Goal: Use online tool/utility

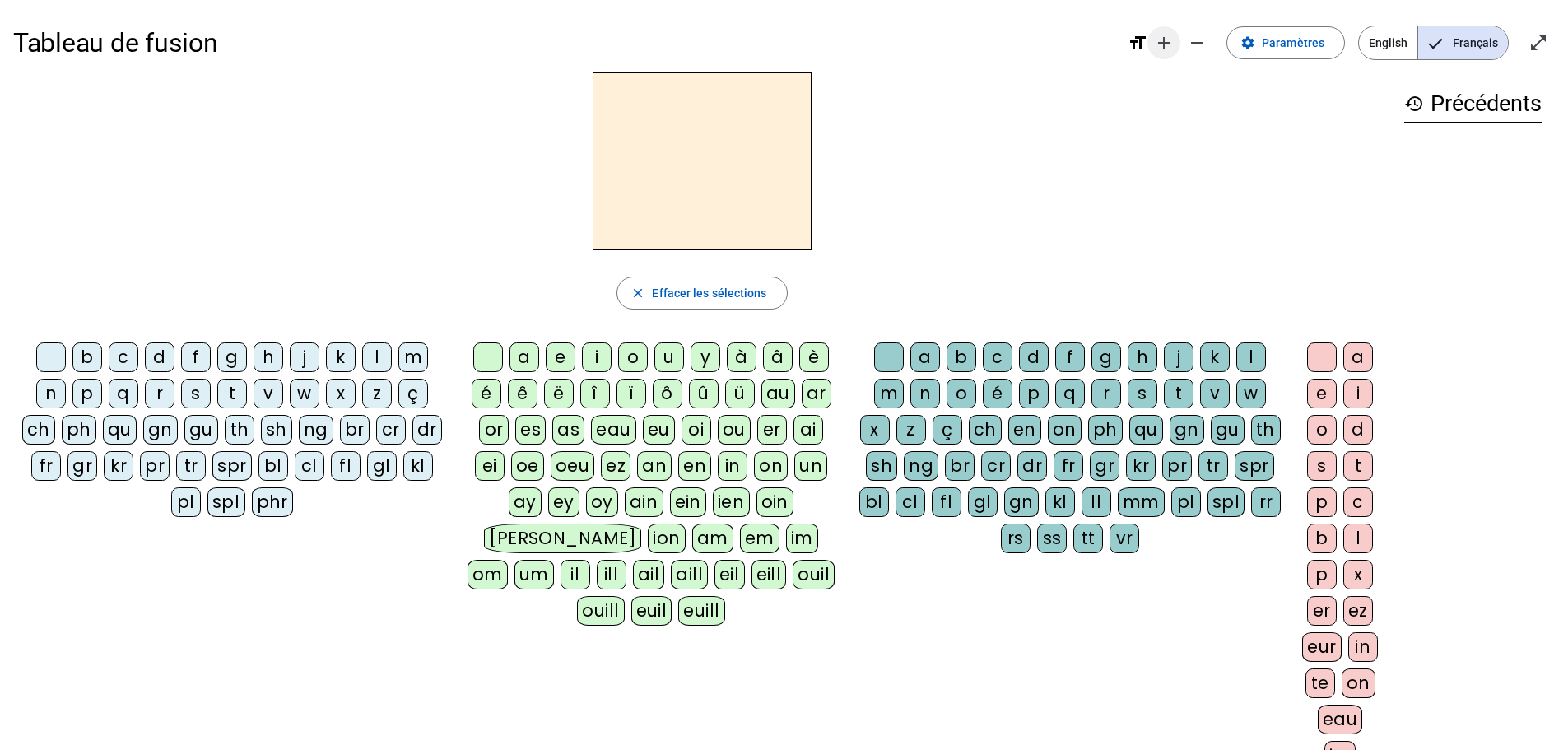
click at [1165, 44] on mat-icon "add" at bounding box center [1164, 42] width 19 height 19
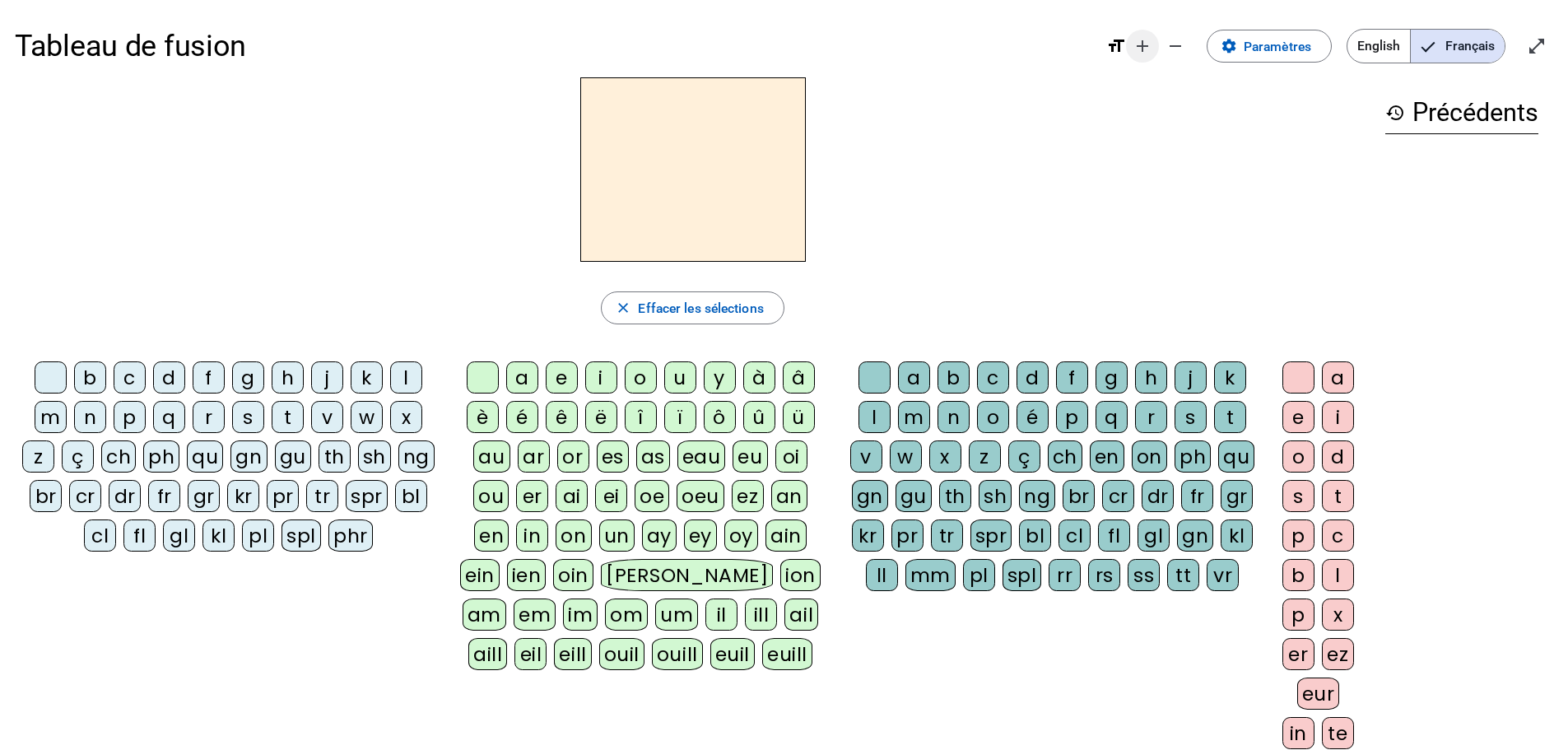
click at [1141, 47] on mat-icon "add" at bounding box center [1143, 46] width 19 height 19
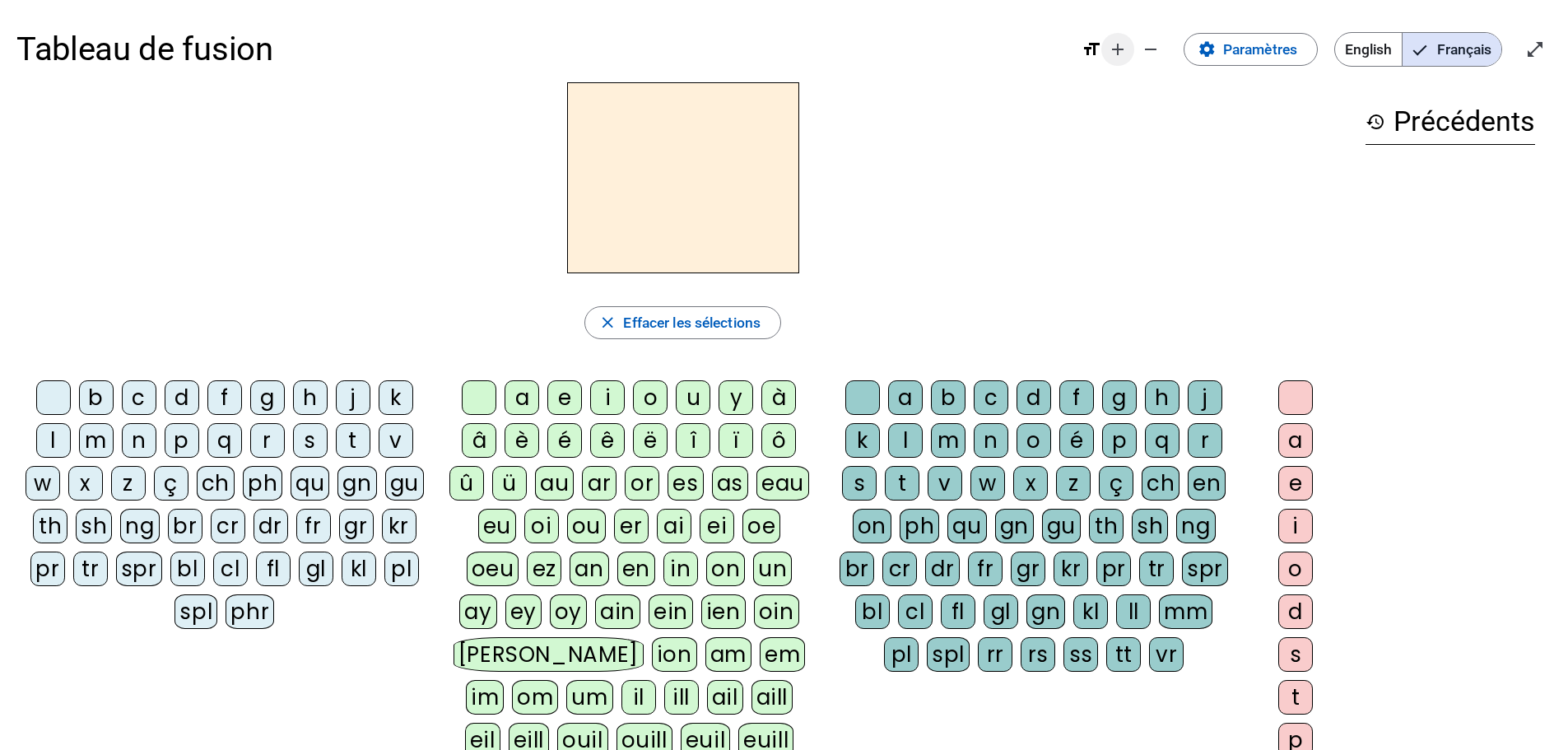
click at [1113, 53] on mat-icon "add" at bounding box center [1118, 49] width 19 height 19
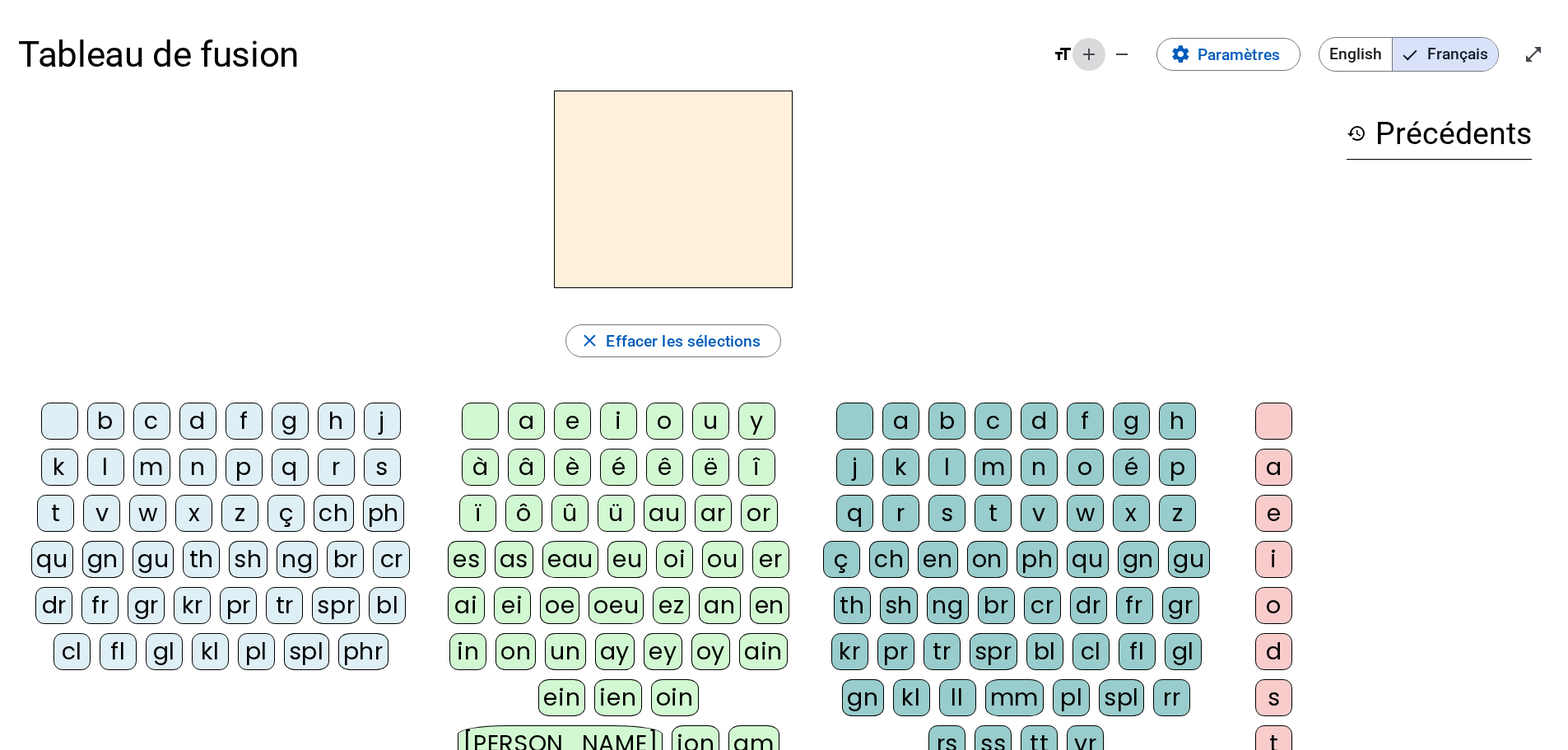
click at [1088, 56] on mat-icon "add" at bounding box center [1089, 54] width 19 height 19
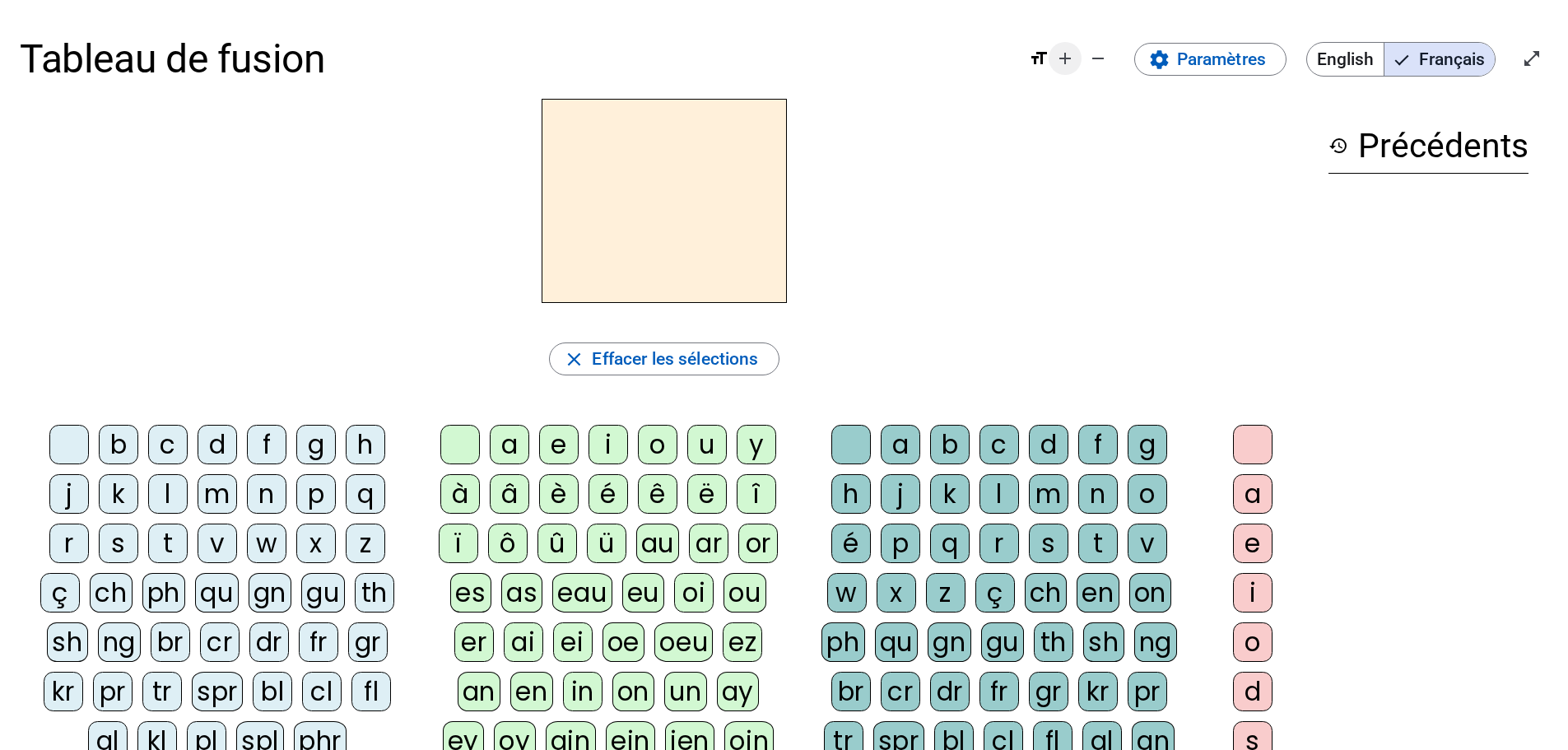
click at [1059, 56] on mat-icon "add" at bounding box center [1065, 58] width 19 height 19
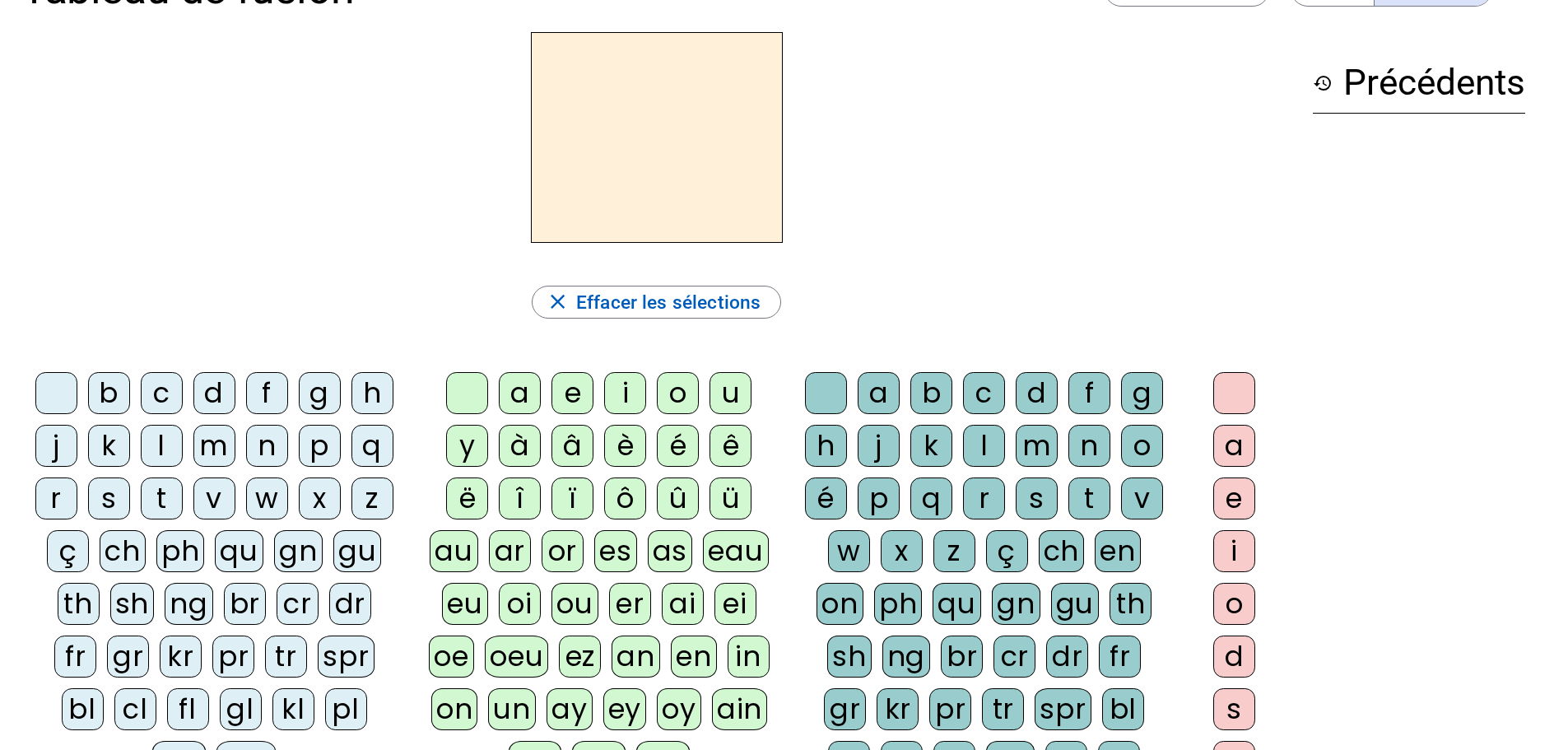
scroll to position [76, 0]
click at [158, 444] on div "l" at bounding box center [162, 445] width 42 height 42
click at [524, 377] on div "a" at bounding box center [520, 392] width 42 height 42
click at [571, 384] on div "e" at bounding box center [573, 392] width 42 height 42
click at [732, 397] on div "u" at bounding box center [731, 392] width 42 height 42
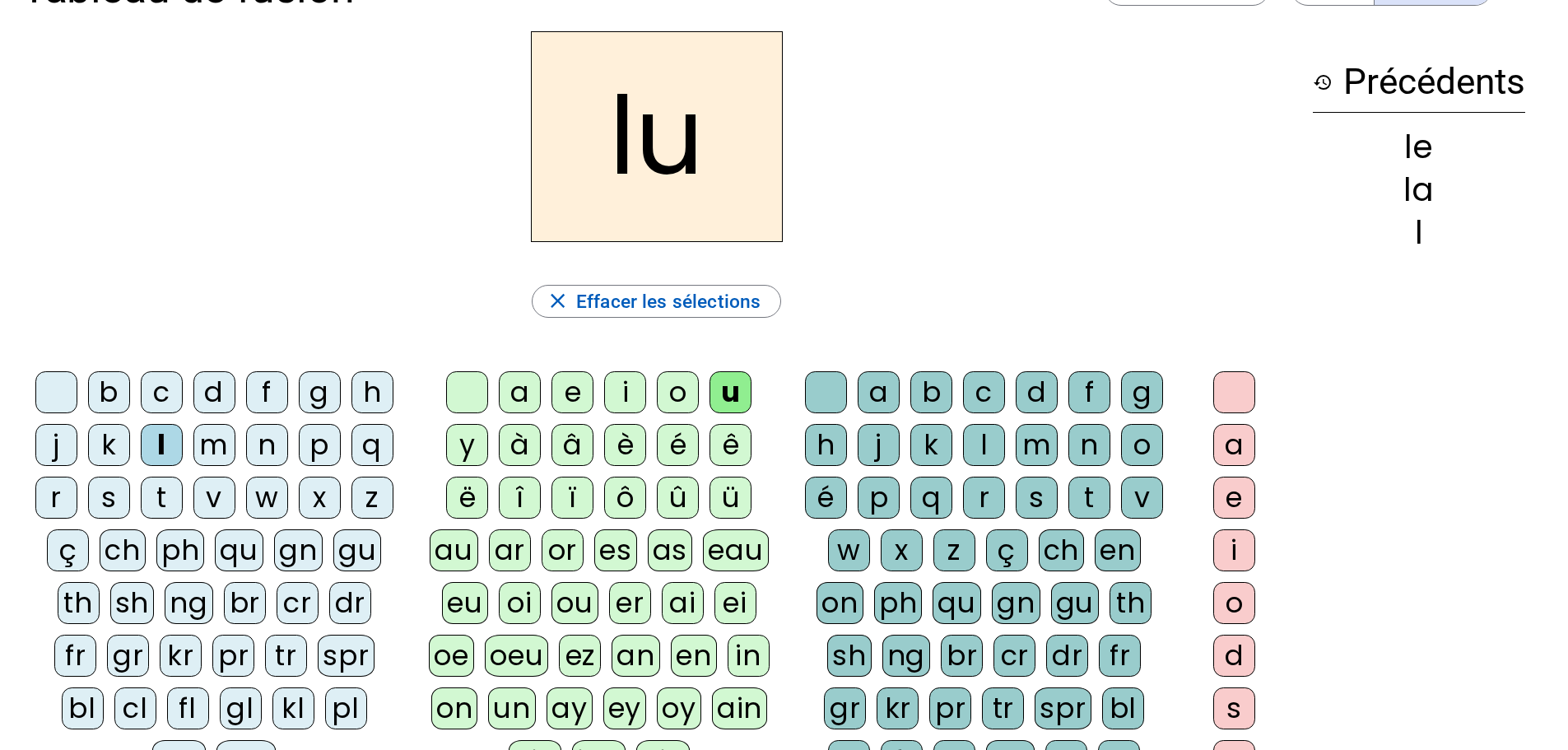
click at [48, 389] on div at bounding box center [56, 392] width 42 height 42
click at [162, 493] on div "t" at bounding box center [162, 498] width 42 height 42
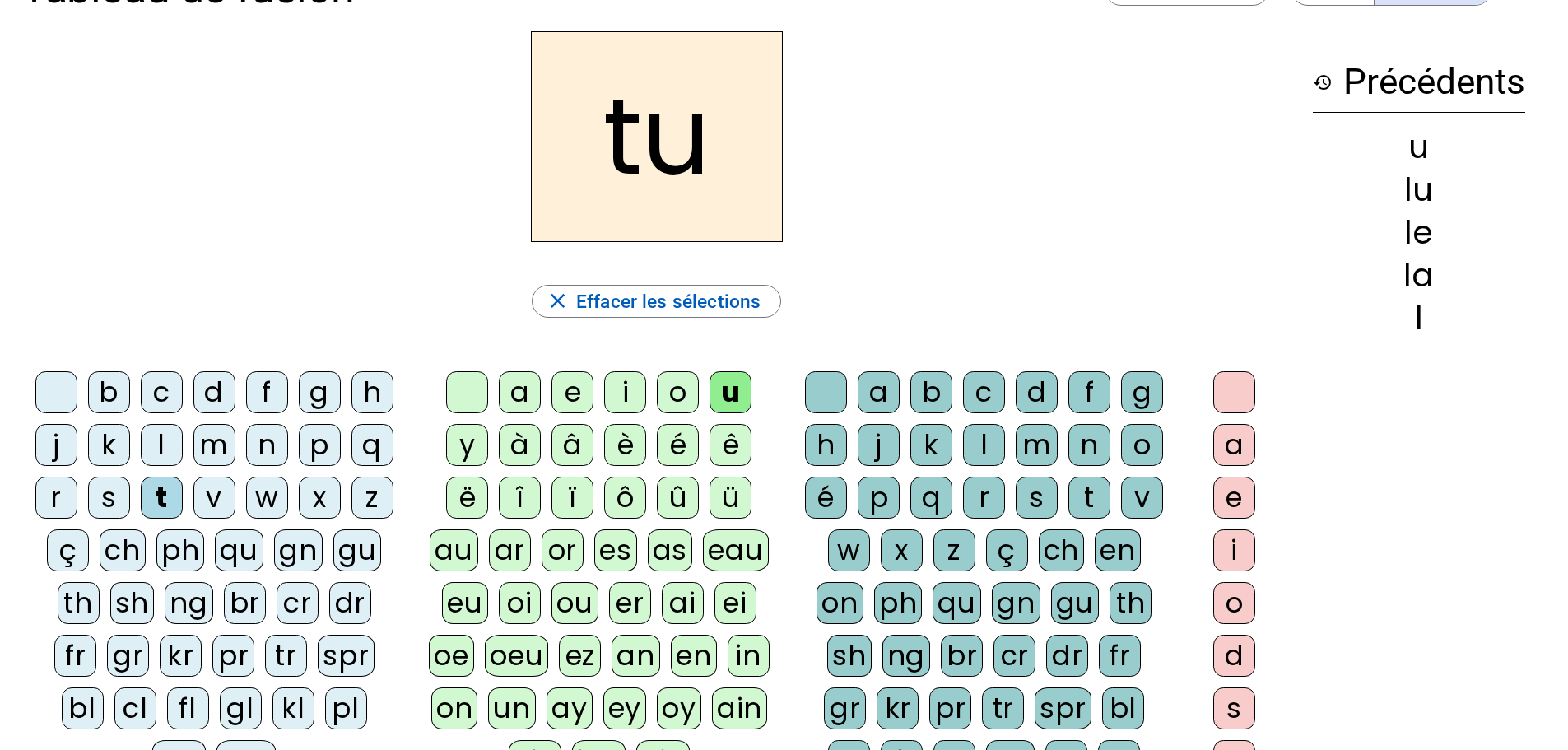
click at [555, 399] on div "e" at bounding box center [573, 392] width 42 height 42
click at [511, 389] on div "a" at bounding box center [520, 392] width 42 height 42
